Goal: Navigation & Orientation: Find specific page/section

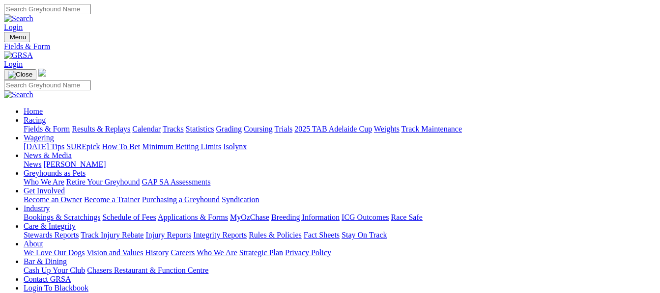
click at [33, 51] on img at bounding box center [18, 55] width 29 height 9
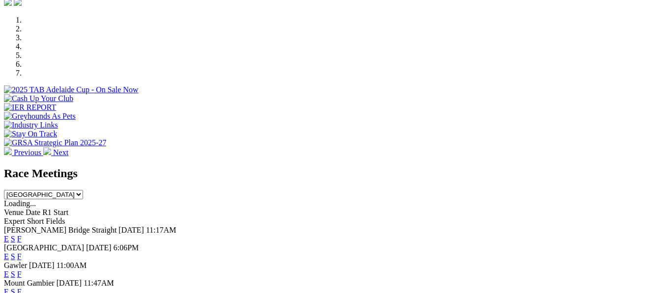
scroll to position [314, 0]
